Goal: Find specific page/section: Find specific page/section

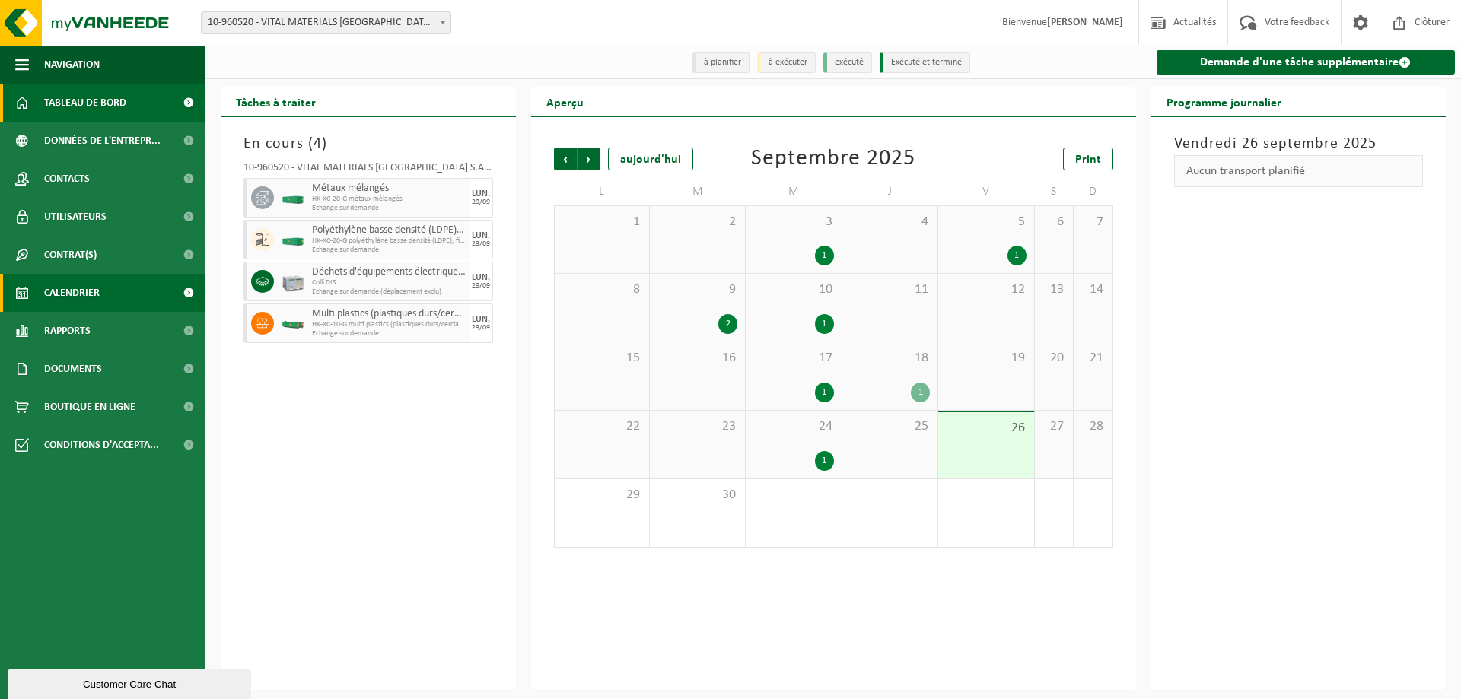
click at [91, 100] on span "Tableau de bord" at bounding box center [85, 103] width 82 height 38
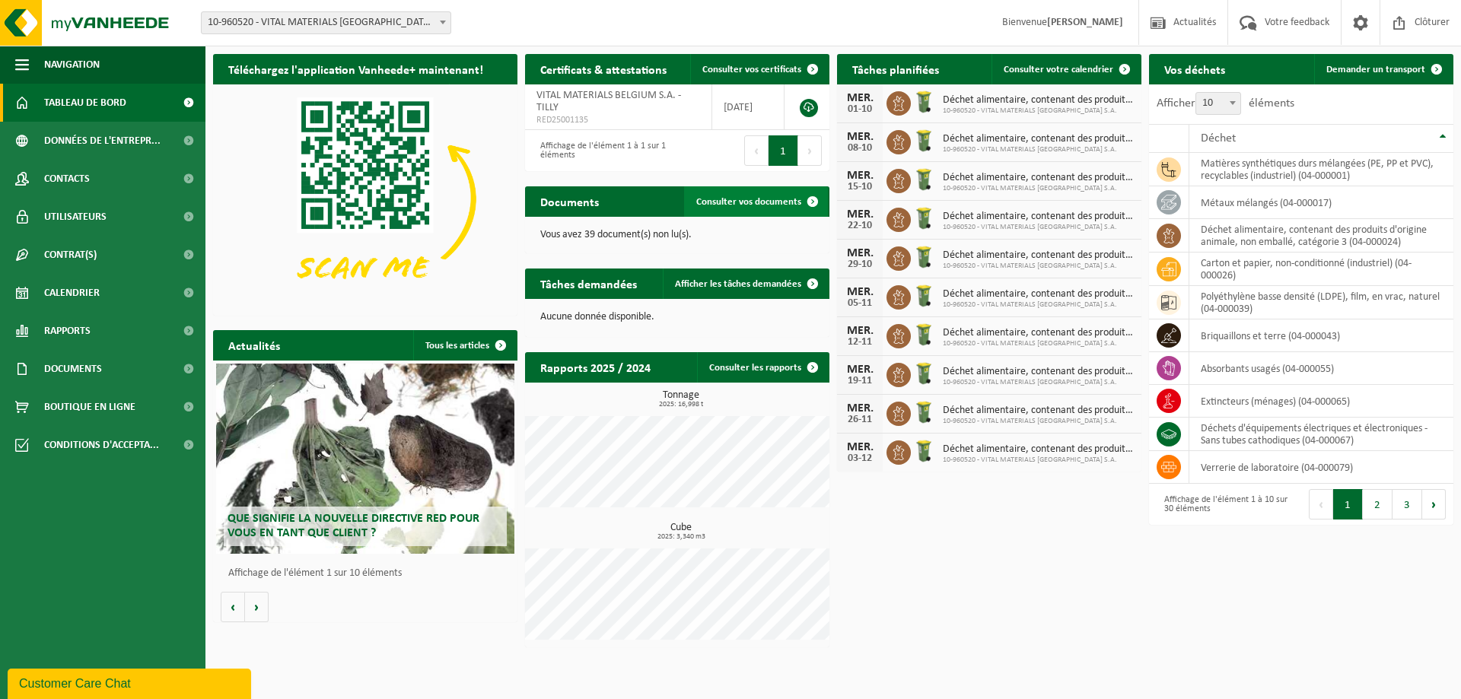
click at [778, 201] on span "Consulter vos documents" at bounding box center [748, 202] width 105 height 10
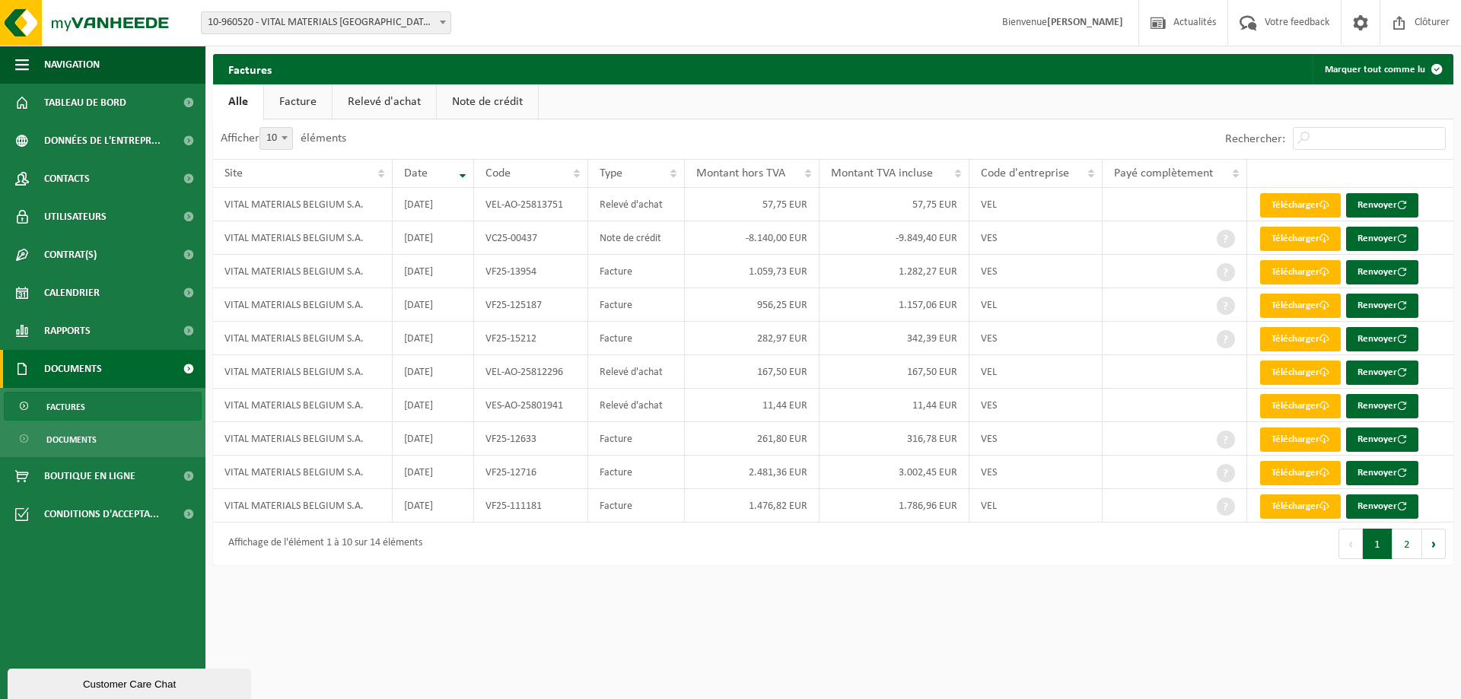
click at [310, 96] on link "Facture" at bounding box center [298, 101] width 68 height 35
